Goal: Communication & Community: Ask a question

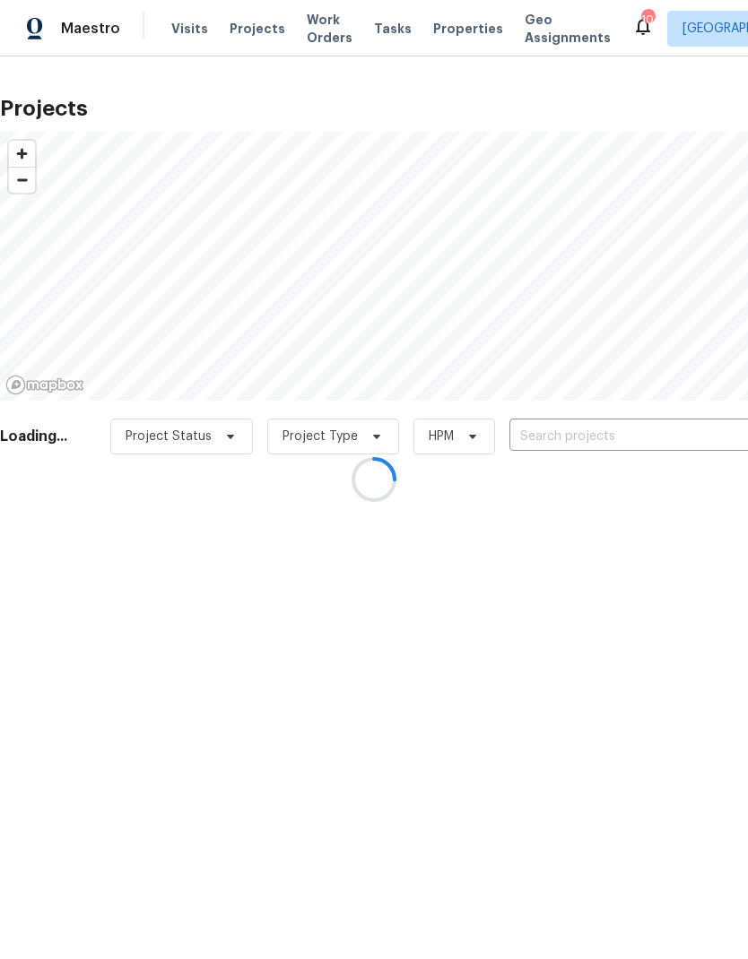
click at [573, 443] on div at bounding box center [374, 479] width 748 height 959
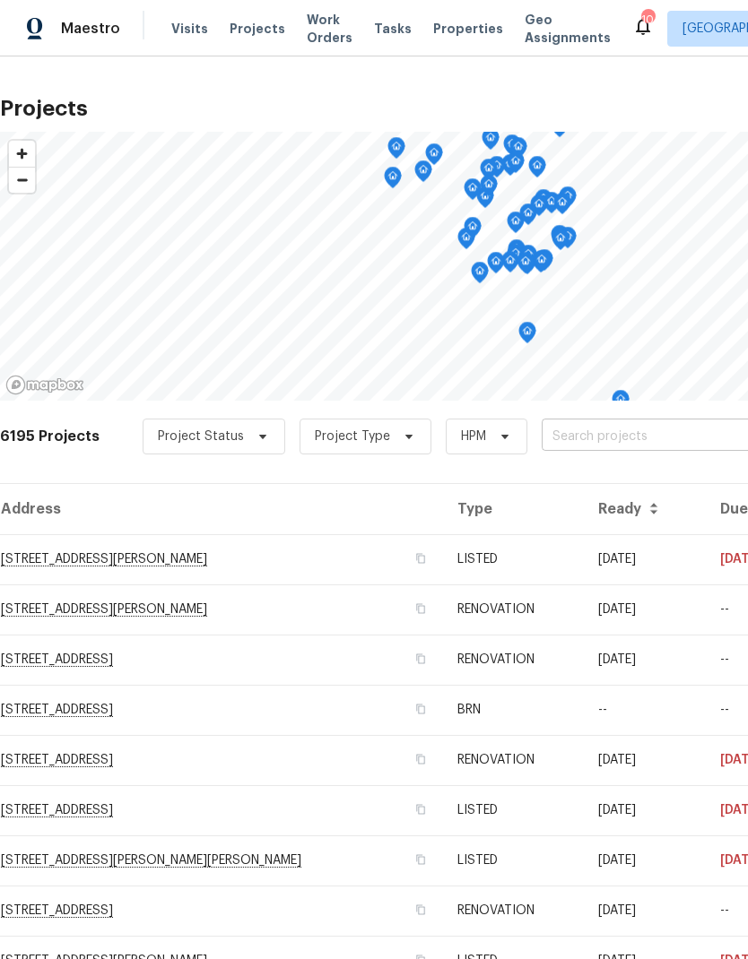
click at [610, 437] on input "text" at bounding box center [643, 437] width 205 height 28
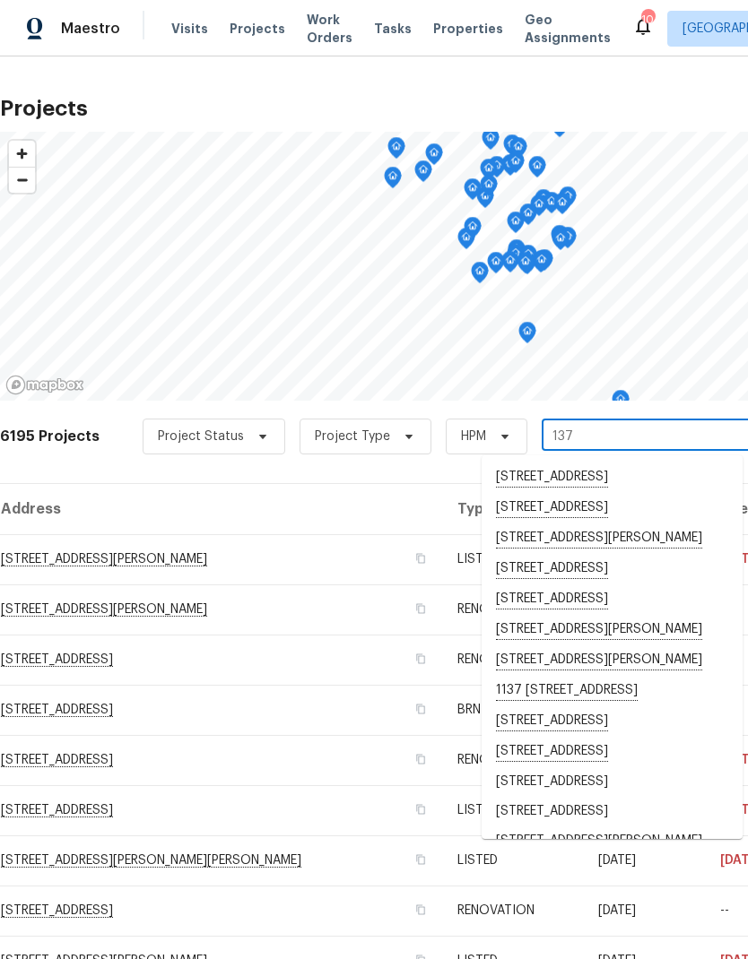
type input "137 p"
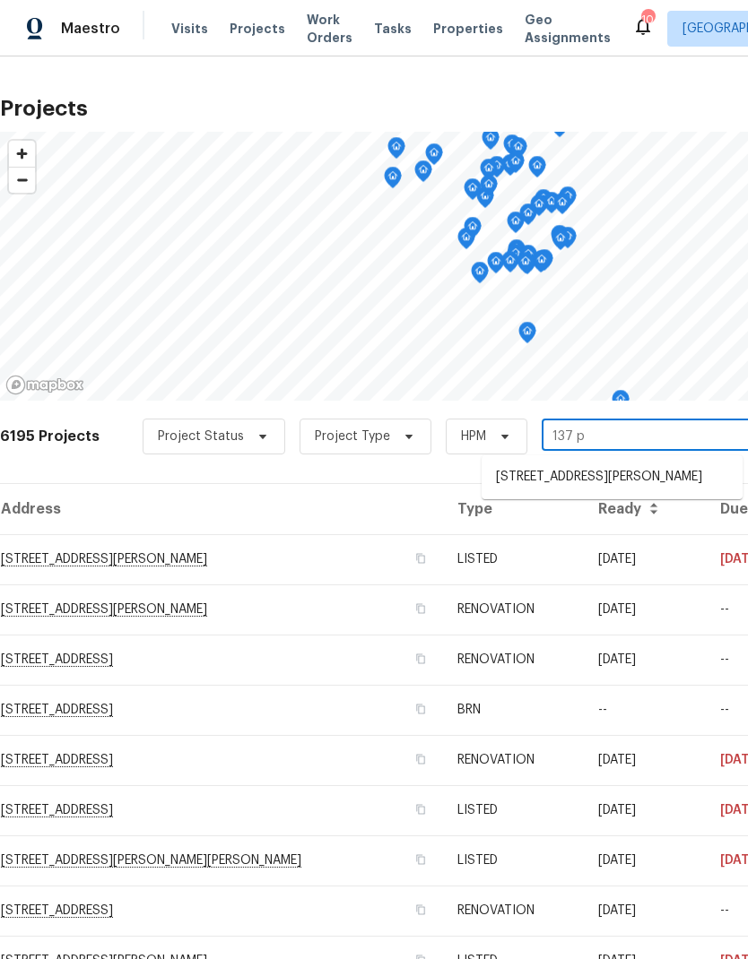
click at [602, 478] on li "[STREET_ADDRESS][PERSON_NAME]" at bounding box center [611, 478] width 261 height 30
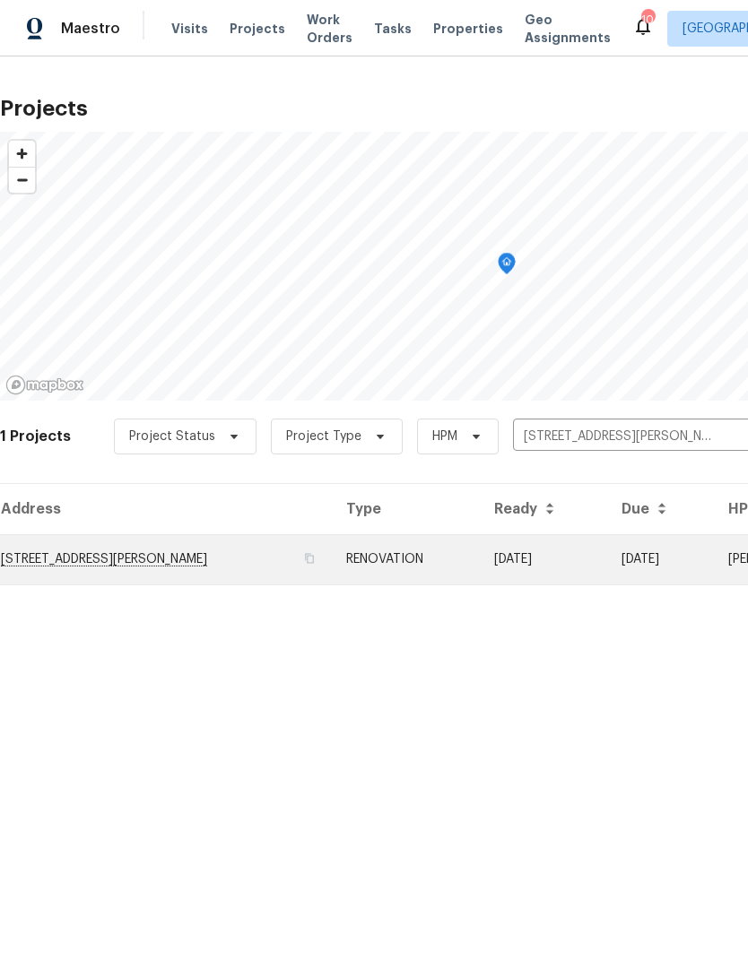
click at [203, 562] on td "[STREET_ADDRESS][PERSON_NAME]" at bounding box center [166, 559] width 332 height 50
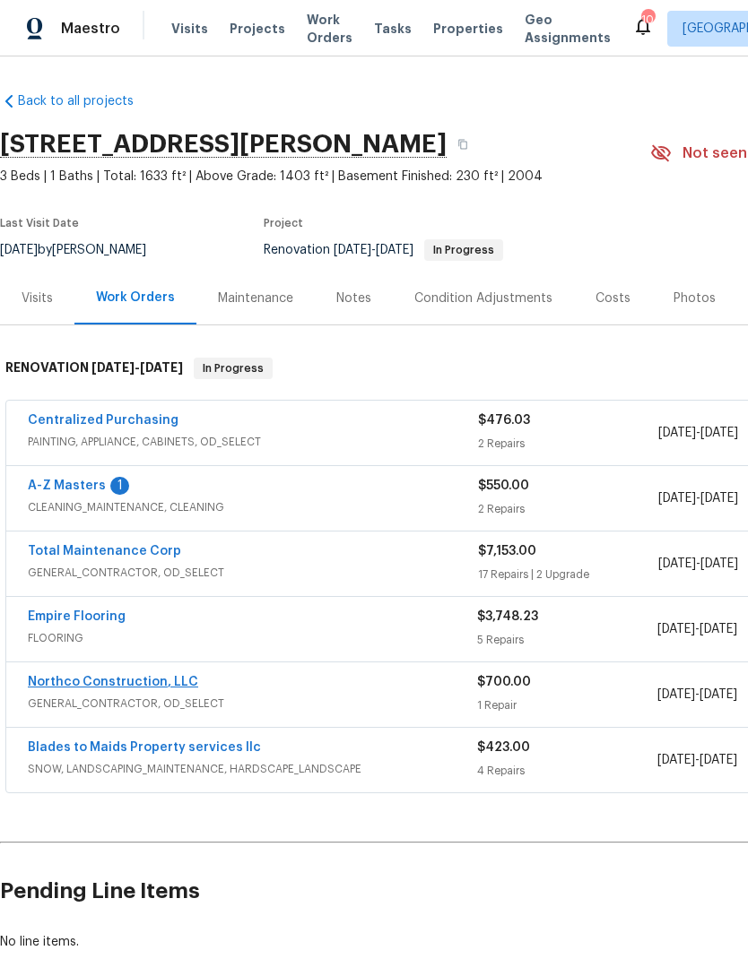
click at [147, 688] on link "Northco Construction, LLC" at bounding box center [113, 682] width 170 height 13
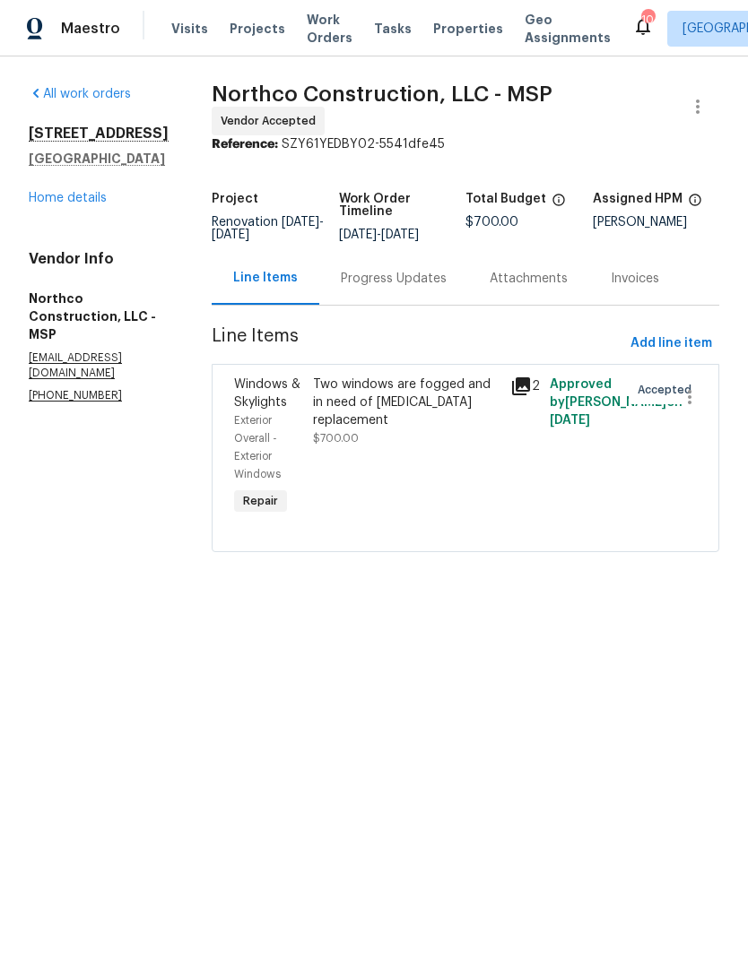
click at [405, 288] on div "Progress Updates" at bounding box center [394, 279] width 106 height 18
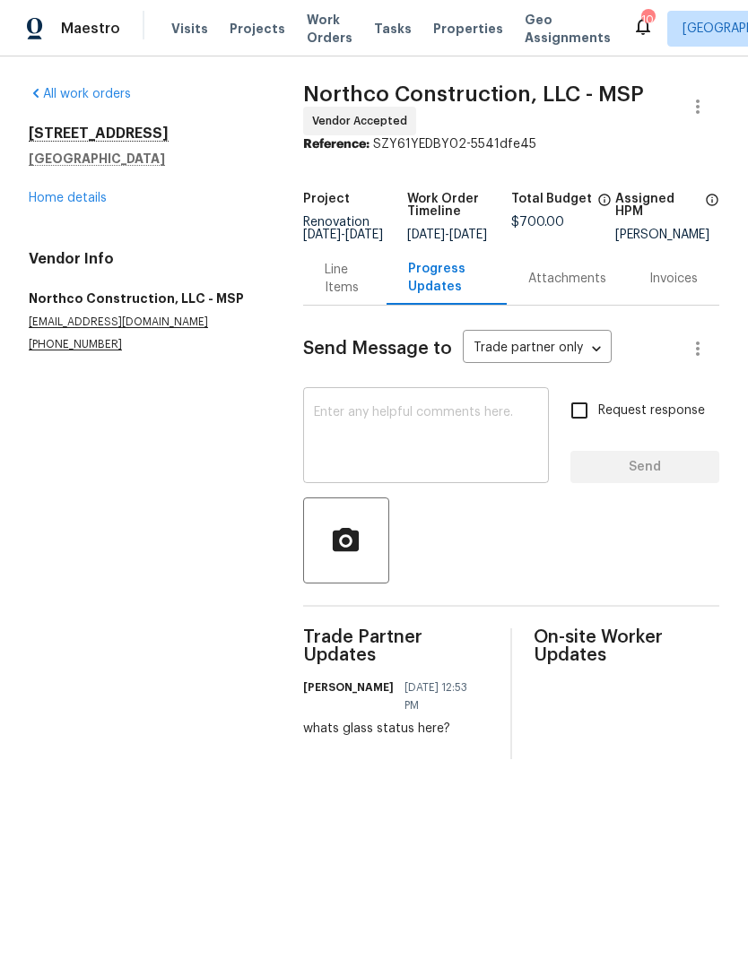
click at [461, 451] on textarea at bounding box center [426, 437] width 224 height 63
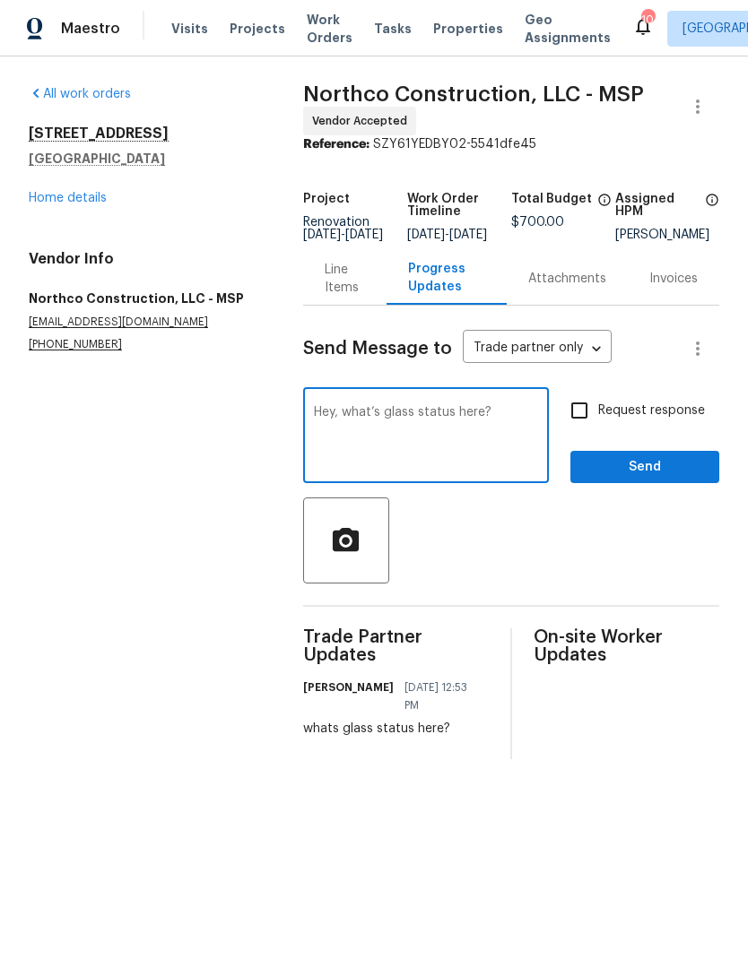
type textarea "Hey, what’s glass status here?"
click at [586, 412] on input "Request response" at bounding box center [579, 411] width 38 height 38
checkbox input "true"
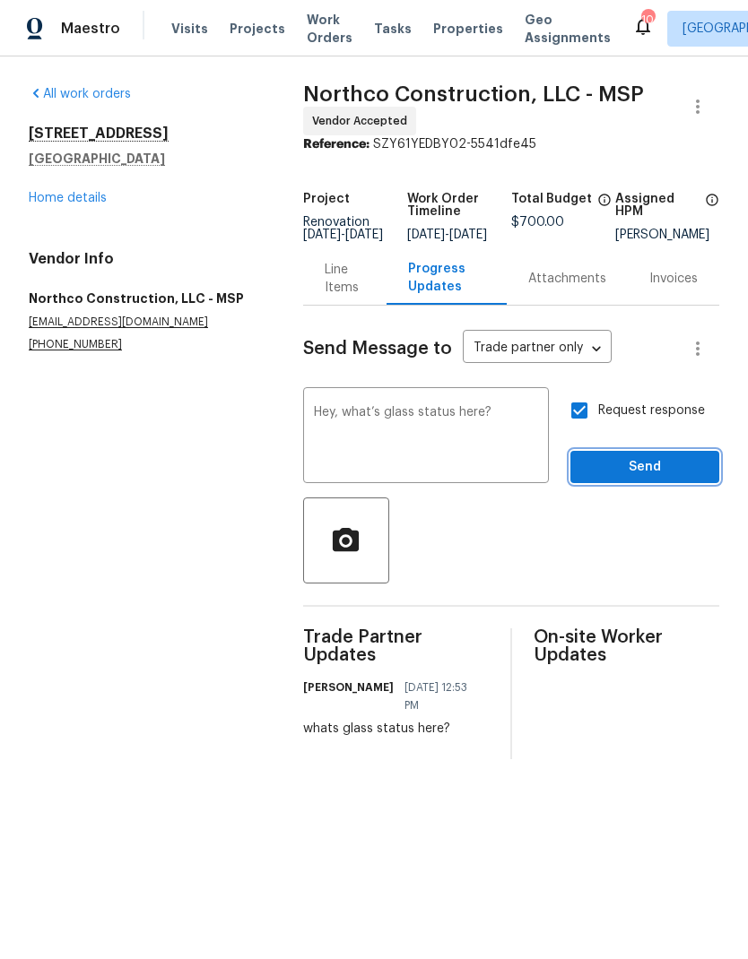
click at [630, 484] on button "Send" at bounding box center [644, 467] width 149 height 33
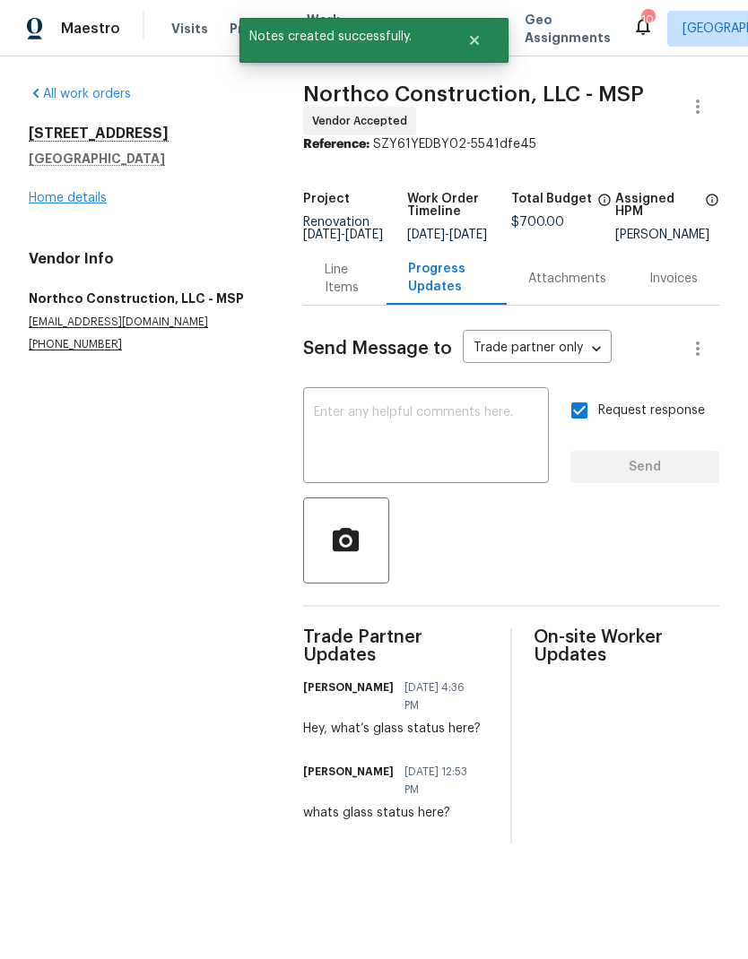
click at [74, 202] on link "Home details" at bounding box center [68, 198] width 78 height 13
